Goal: Find specific page/section: Find specific page/section

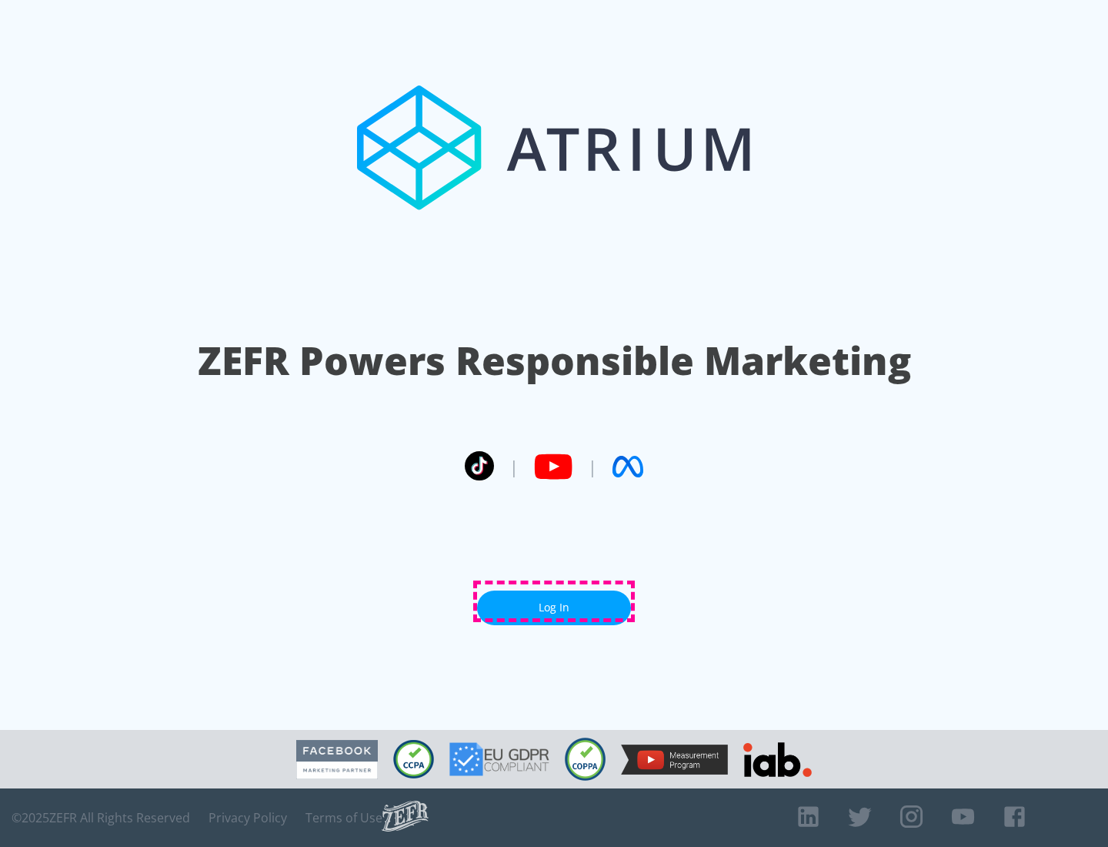
click at [554, 601] on link "Log In" at bounding box center [554, 607] width 154 height 35
